Goal: Task Accomplishment & Management: Use online tool/utility

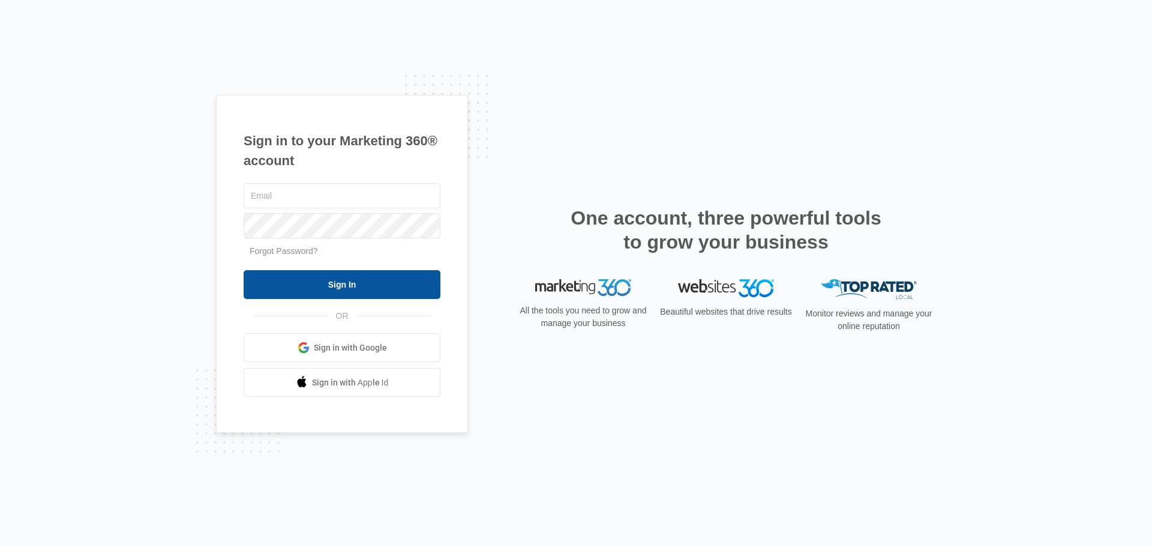
type input "[EMAIL_ADDRESS][DOMAIN_NAME]"
click at [337, 283] on input "Sign In" at bounding box center [342, 284] width 197 height 29
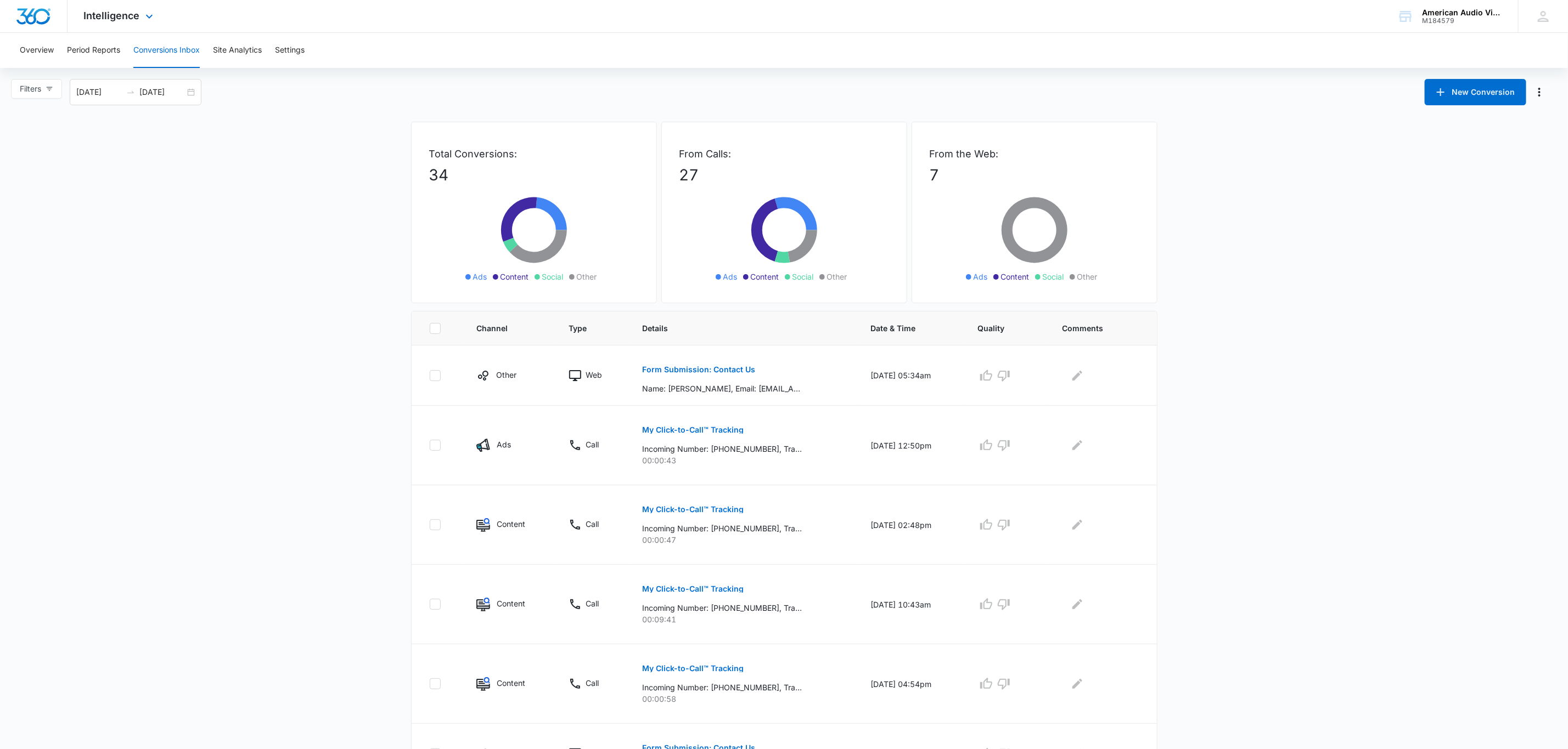
click at [153, 9] on div "Intelligence Apps Reputation Forms CRM Email Social Payments POS Content Ads In…" at bounding box center [120, 16] width 105 height 32
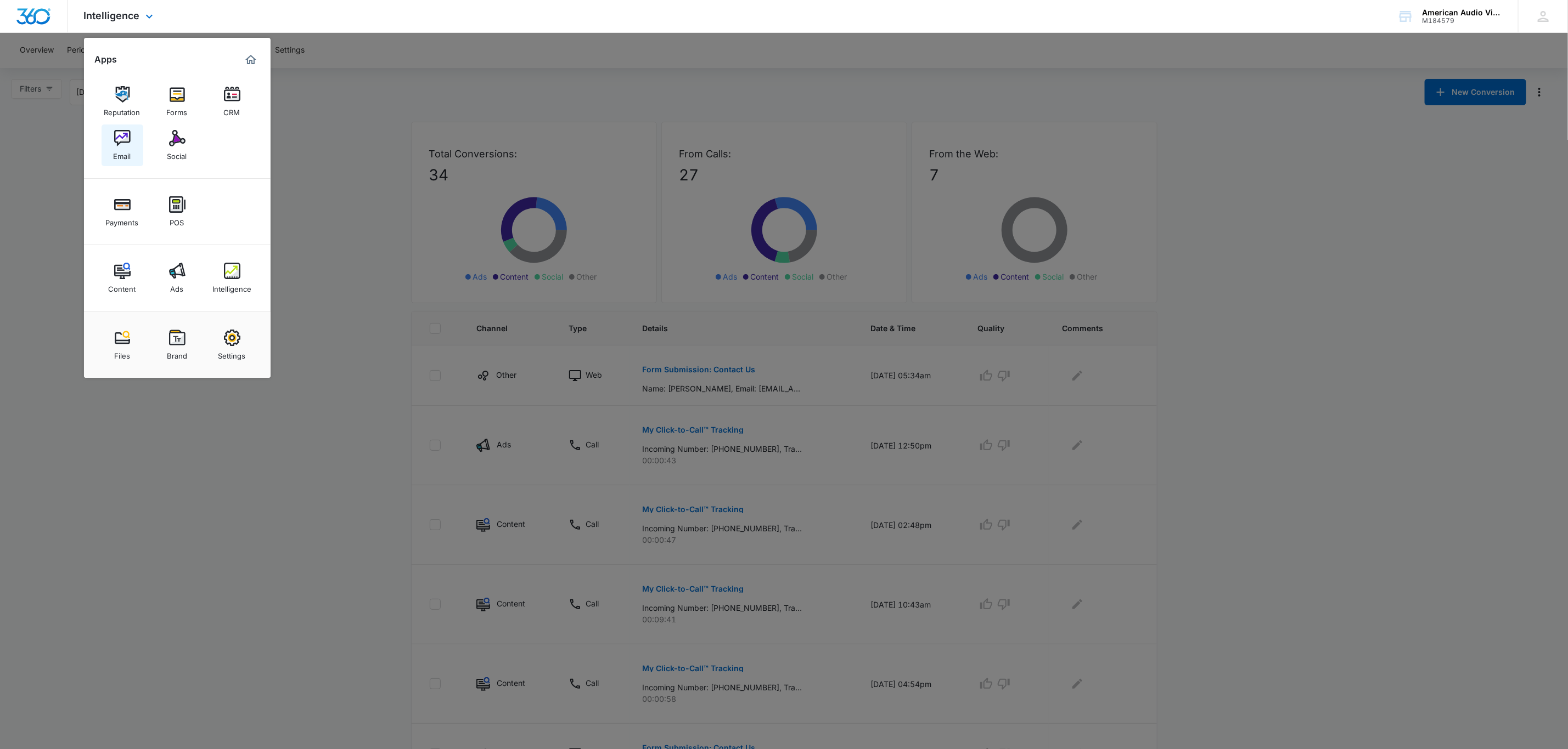
click at [119, 140] on img at bounding box center [123, 138] width 16 height 16
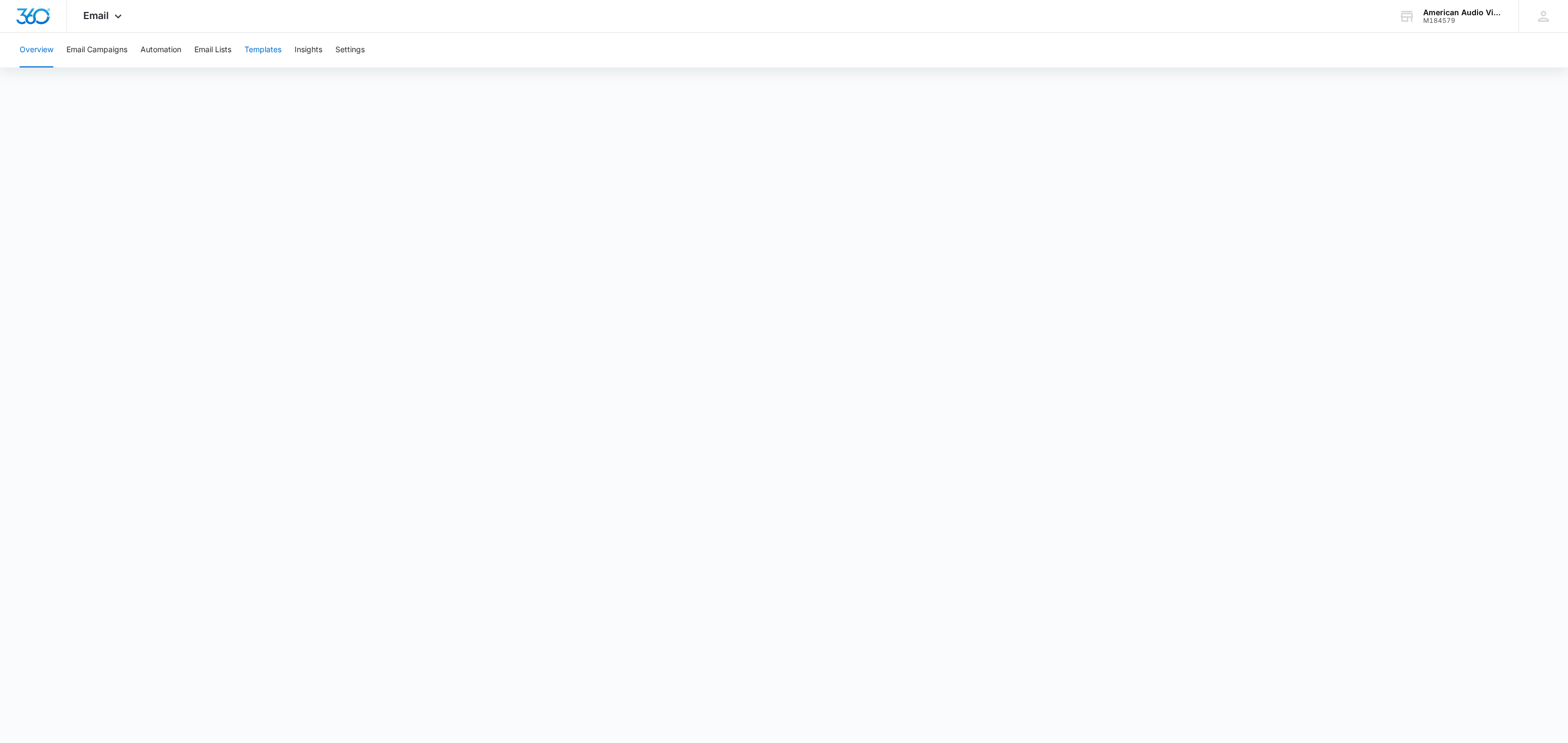
click at [263, 48] on button "Templates" at bounding box center [262, 50] width 37 height 34
